Goal: Information Seeking & Learning: Learn about a topic

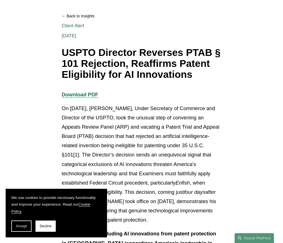
scroll to position [56, 0]
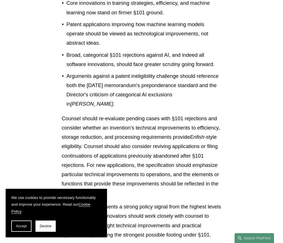
scroll to position [1154, 0]
